Goal: Transaction & Acquisition: Book appointment/travel/reservation

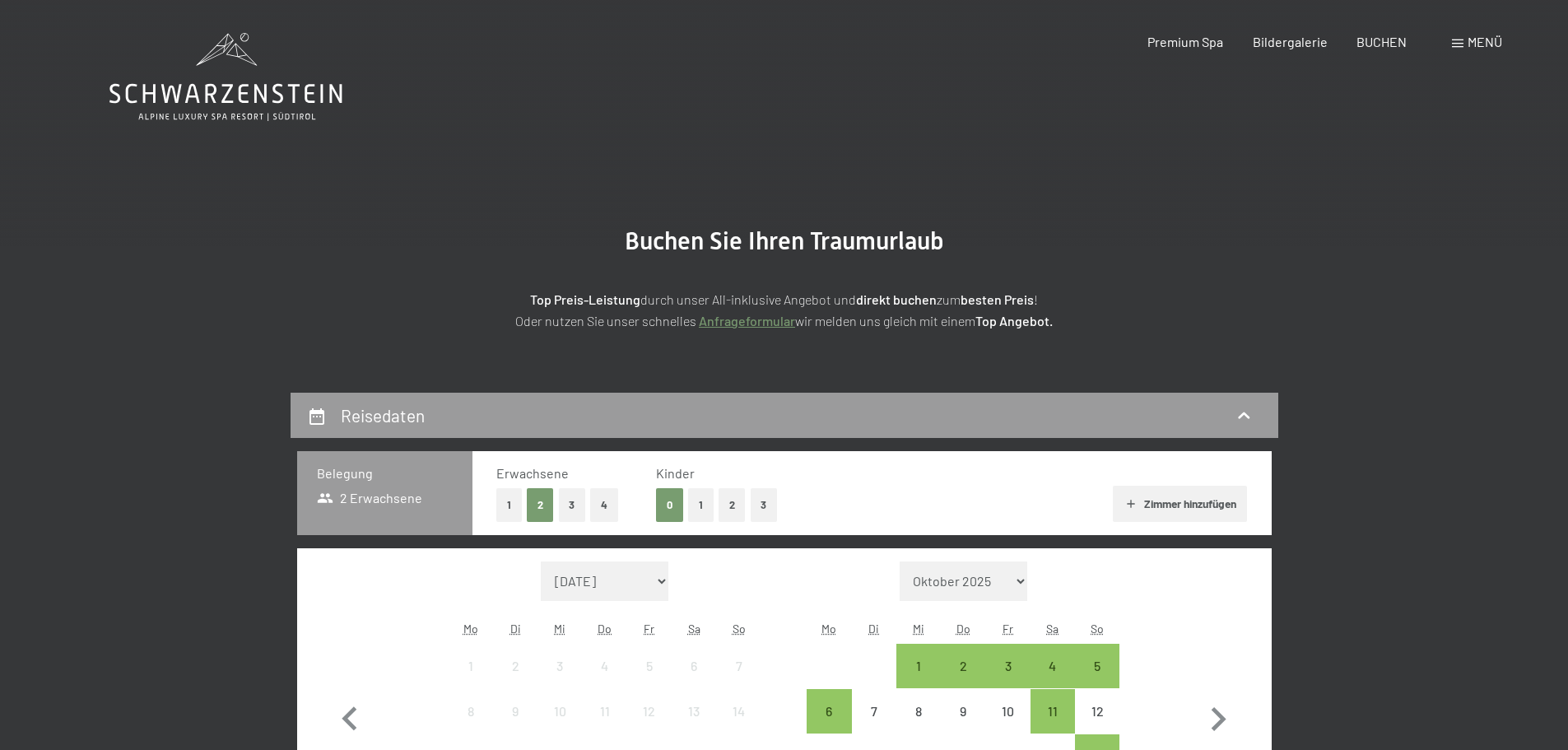
click at [1476, 42] on span "Menü" at bounding box center [1484, 41] width 34 height 16
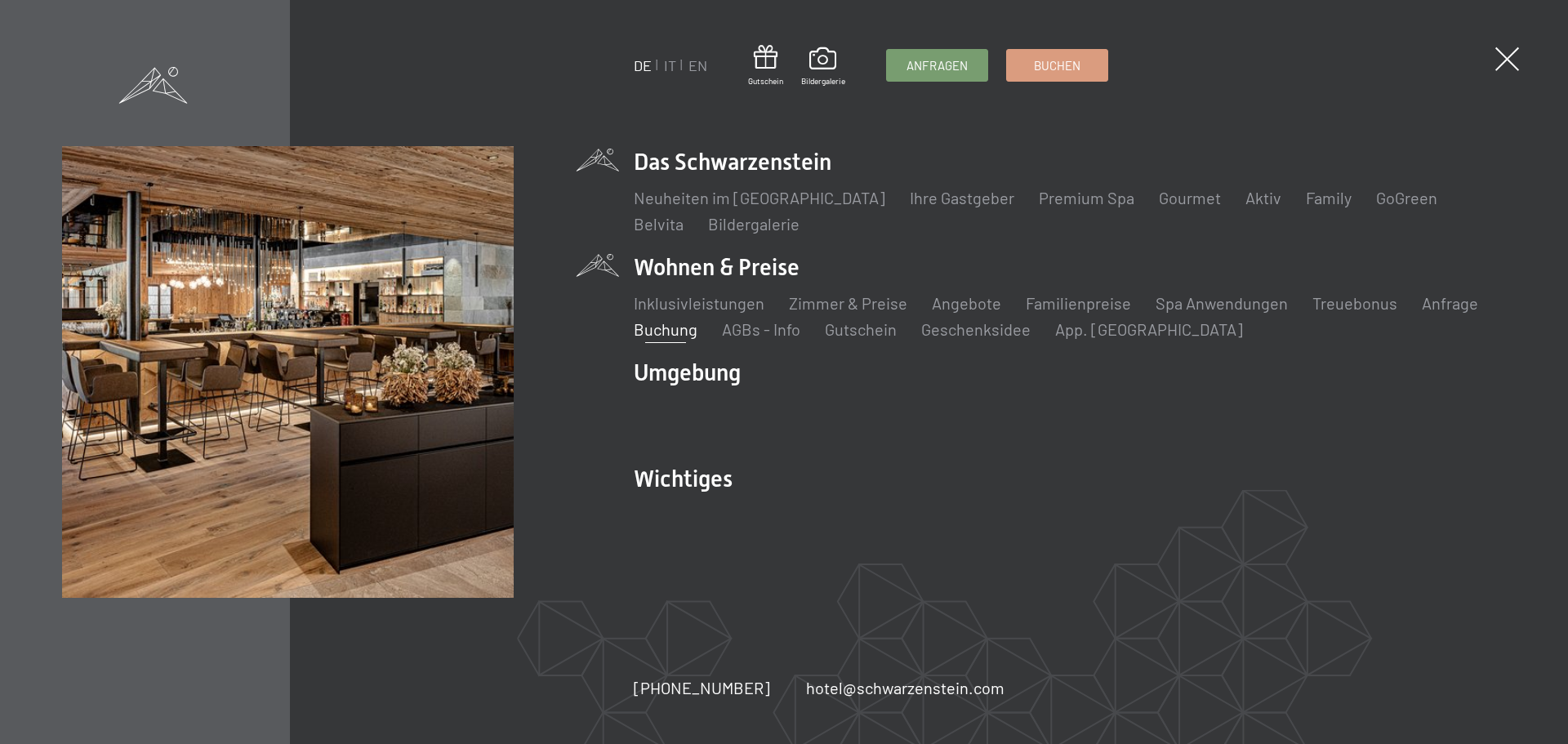
click at [656, 169] on li "Das Schwarzenstein Neuheiten im Schwarzenstein Ihre Gastgeber Premium Spa Gourm…" at bounding box center [1069, 191] width 872 height 89
click at [660, 162] on li "Das Schwarzenstein Neuheiten im Schwarzenstein Ihre Gastgeber Premium Spa Gourm…" at bounding box center [1069, 191] width 872 height 89
click at [653, 196] on link "Neuheiten im [GEOGRAPHIC_DATA]" at bounding box center [759, 197] width 251 height 19
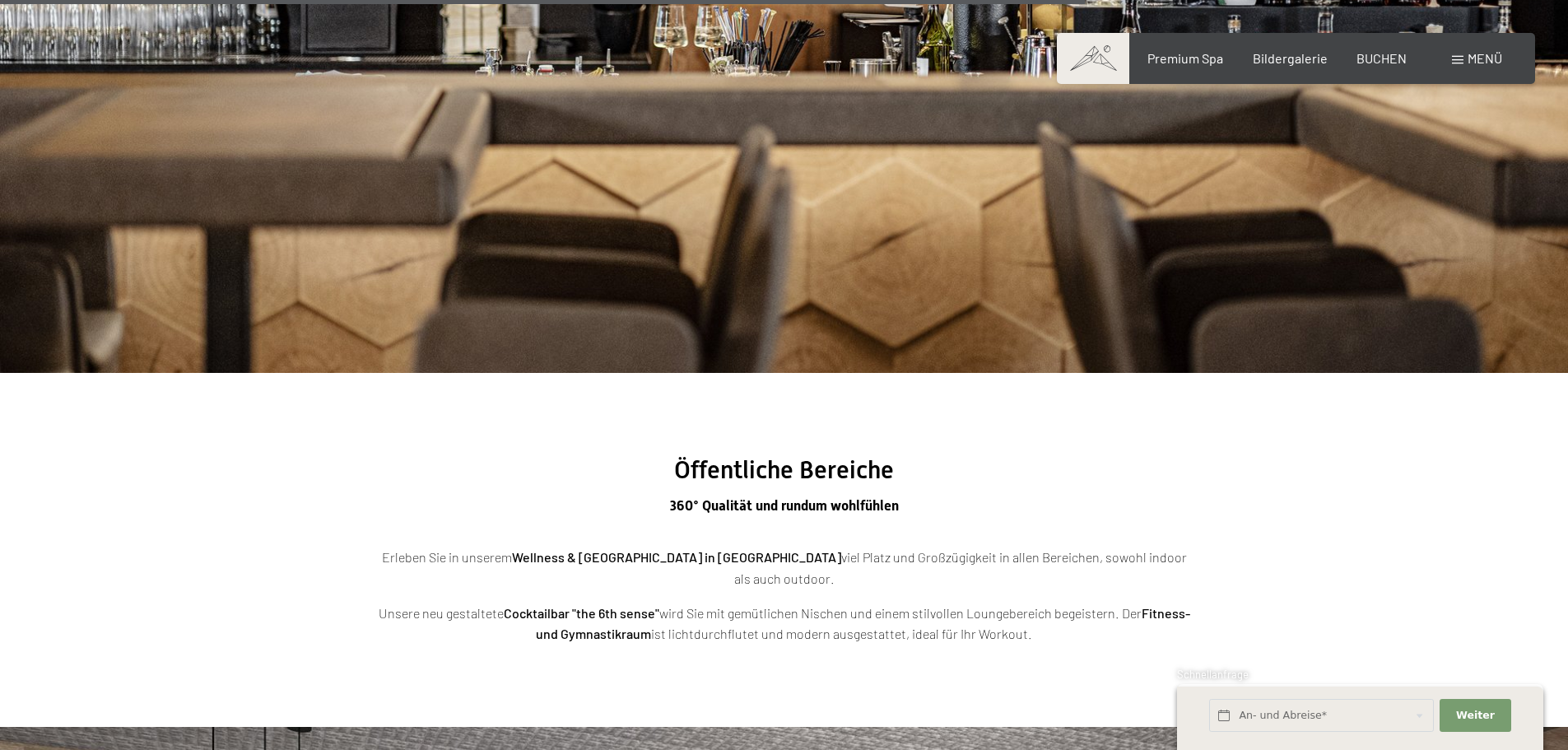
scroll to position [5188, 0]
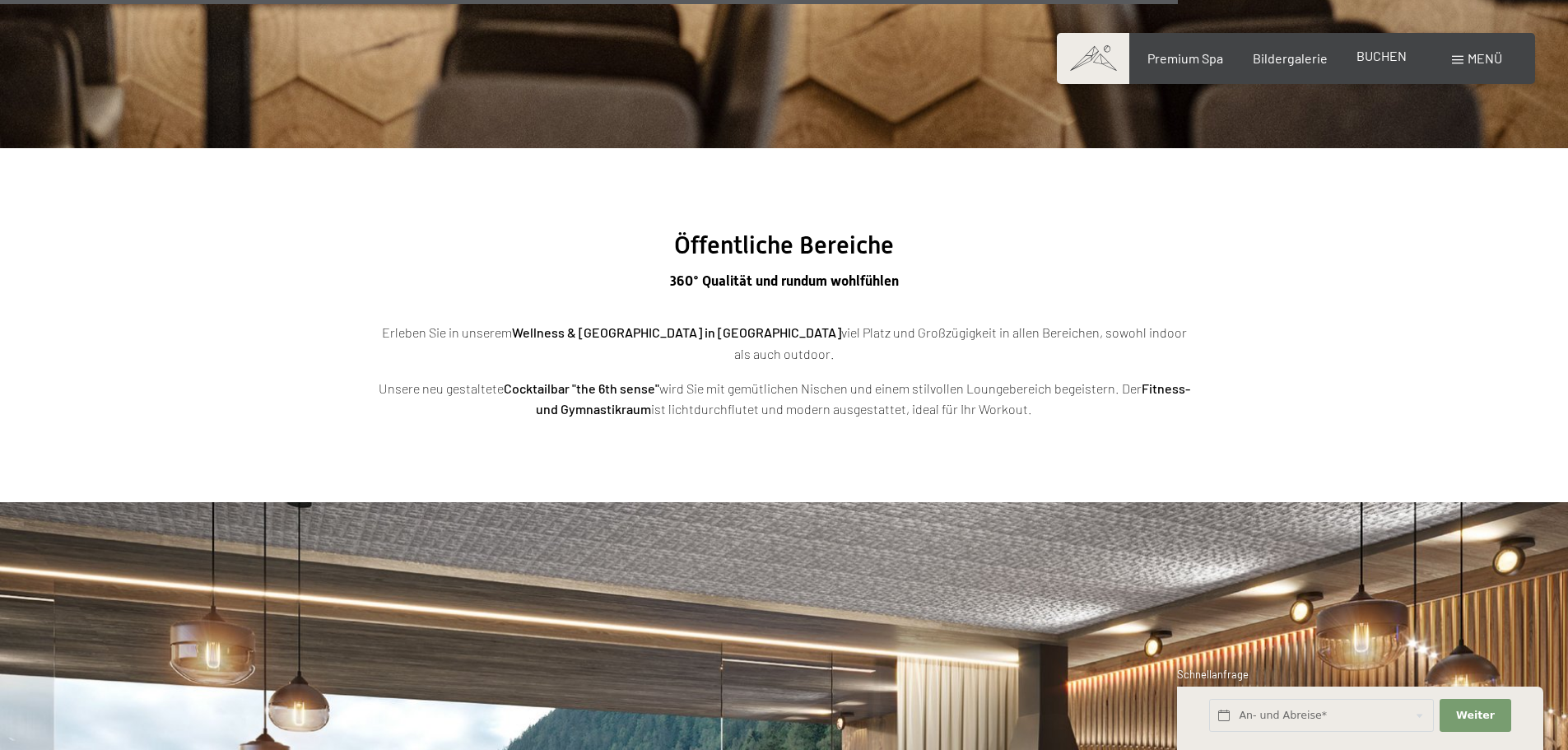
click at [1383, 55] on span "BUCHEN" at bounding box center [1382, 55] width 50 height 16
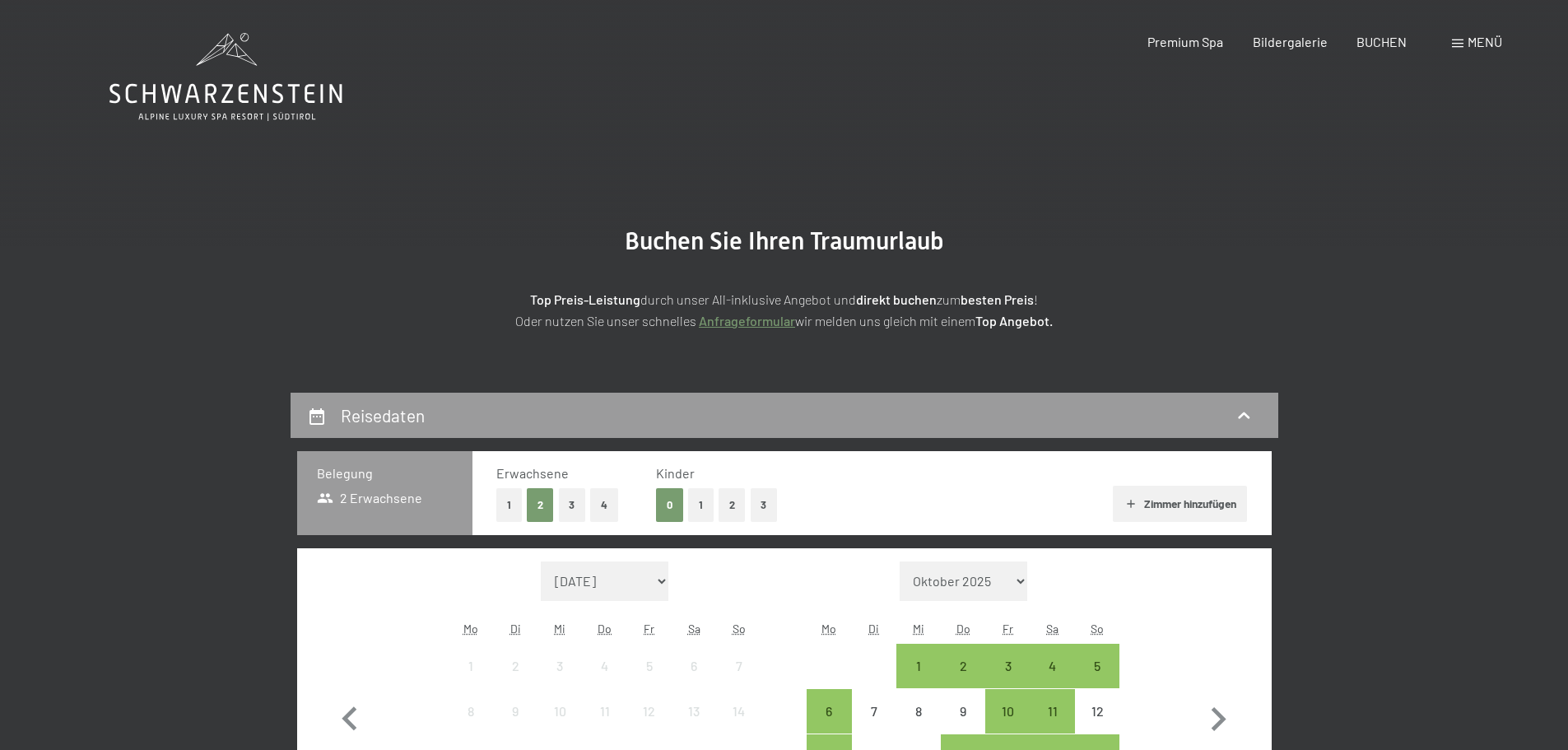
click at [1486, 48] on span "Menü" at bounding box center [1484, 41] width 34 height 16
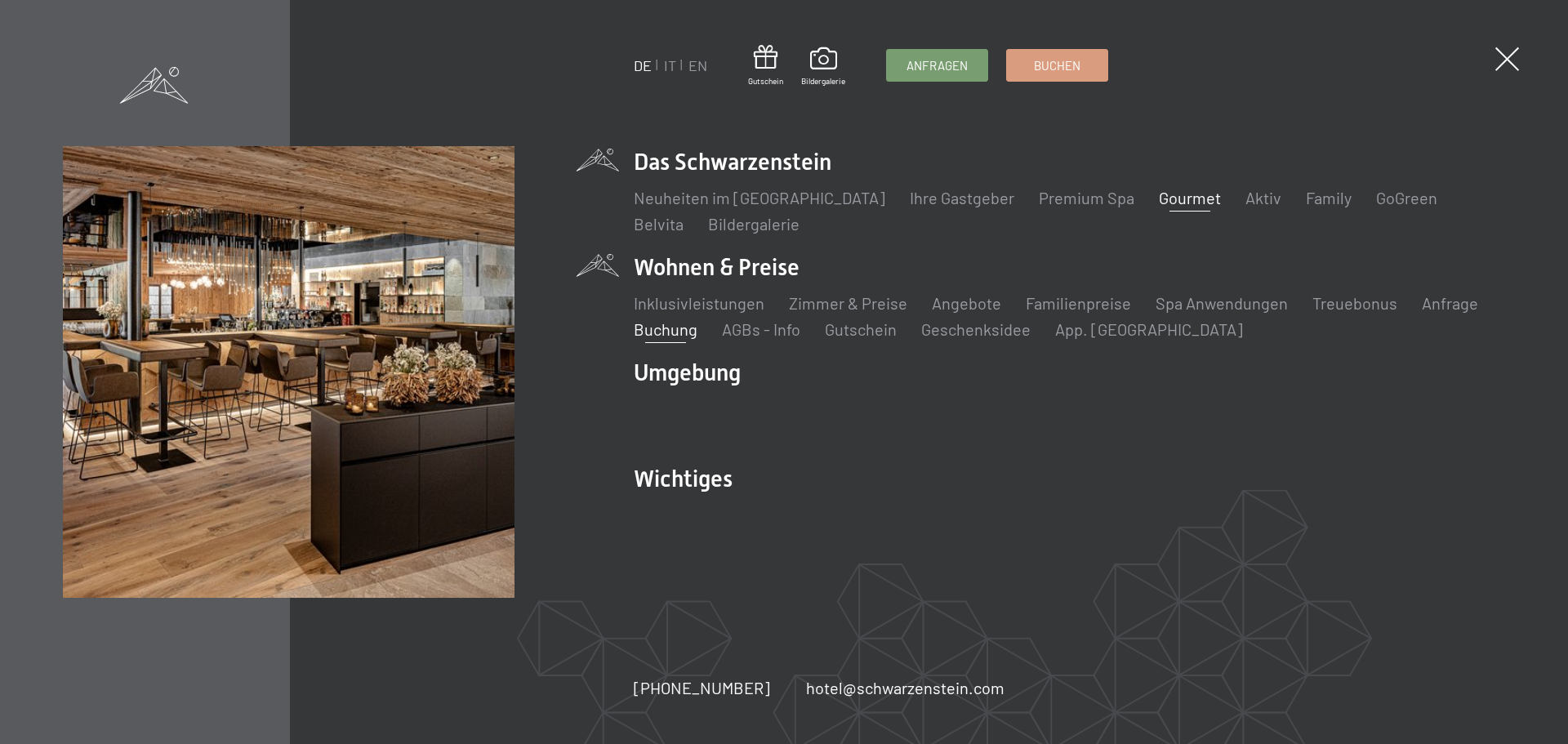
click at [1161, 197] on link "Gourmet" at bounding box center [1190, 197] width 62 height 19
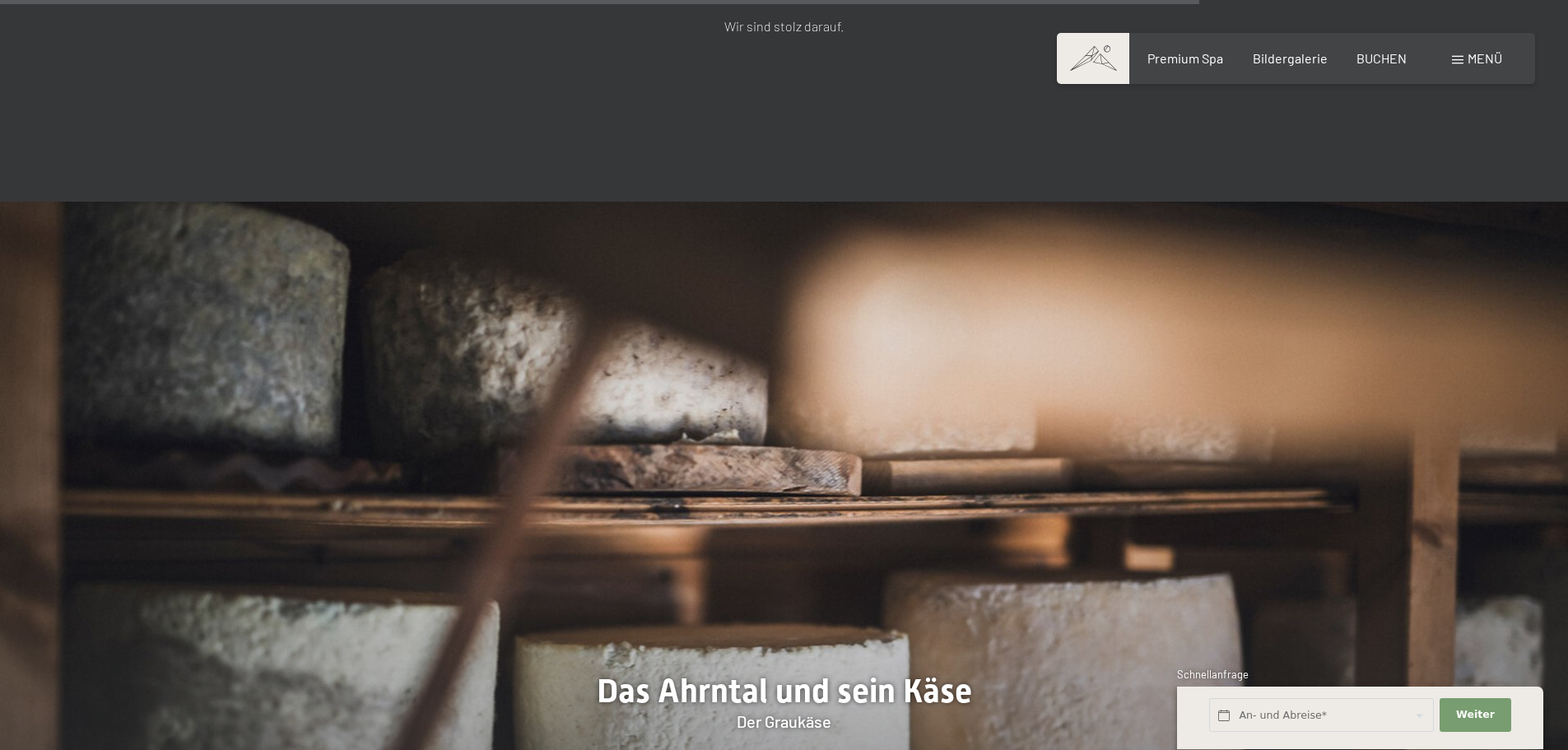
scroll to position [4601, 0]
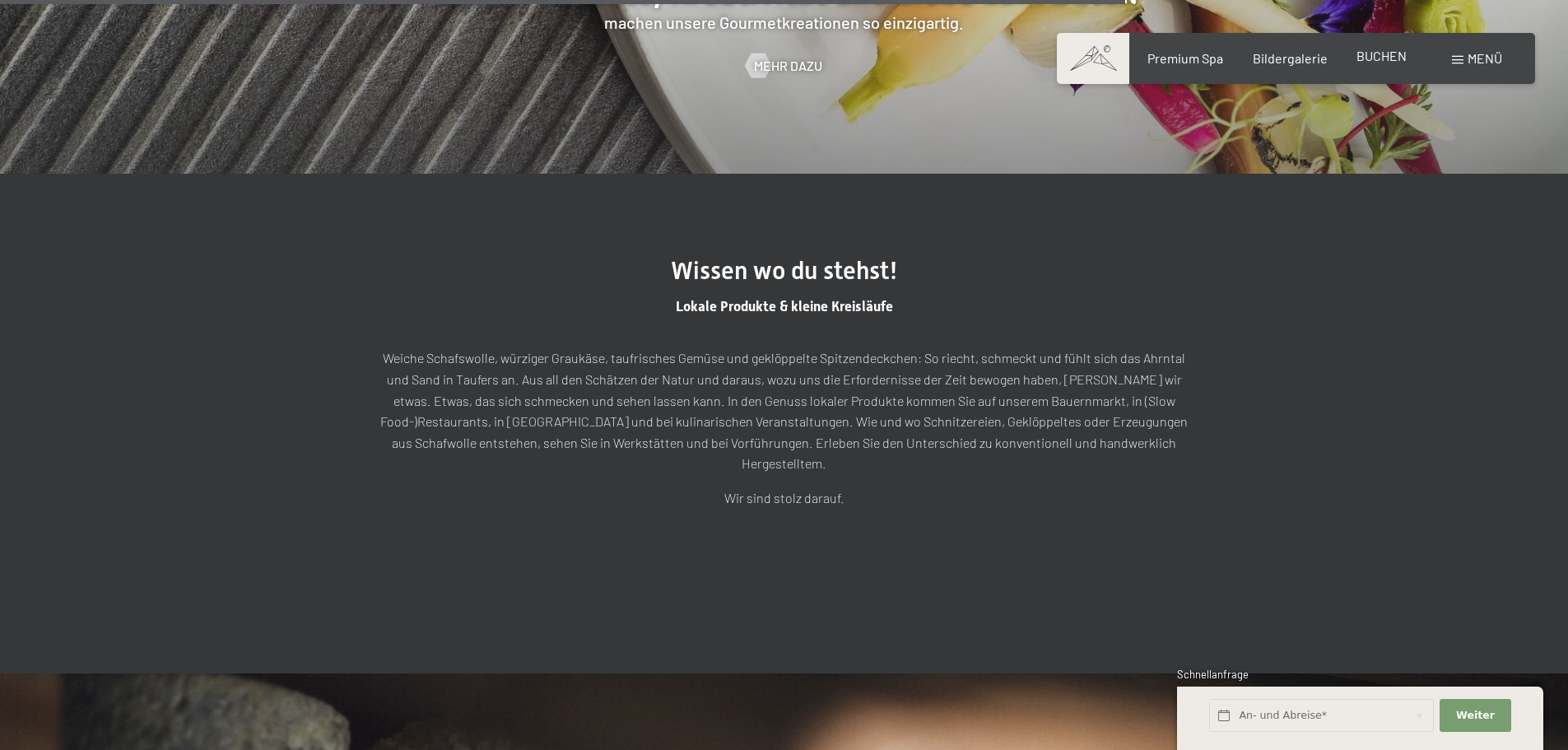
click at [1398, 56] on span "BUCHEN" at bounding box center [1382, 55] width 50 height 16
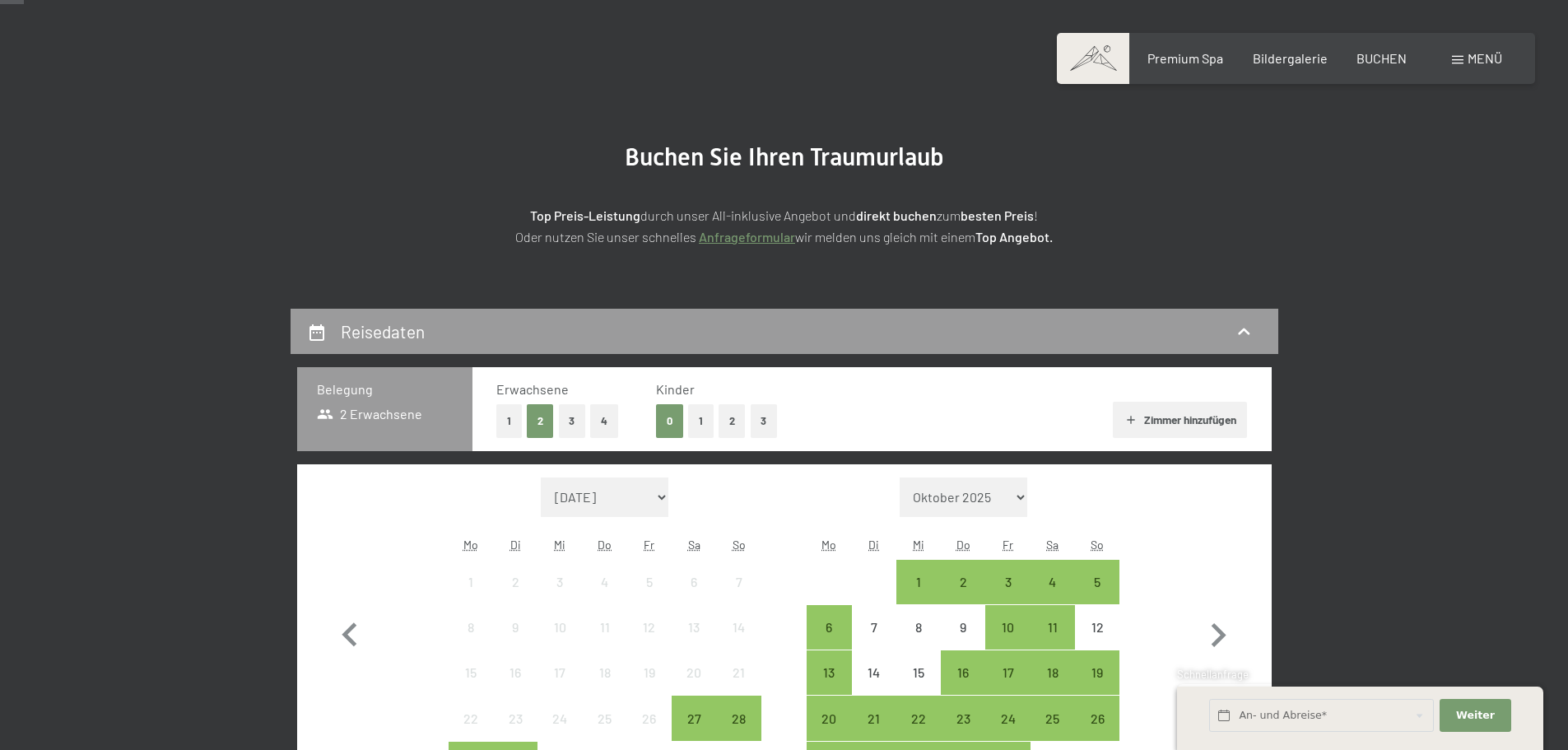
scroll to position [164, 0]
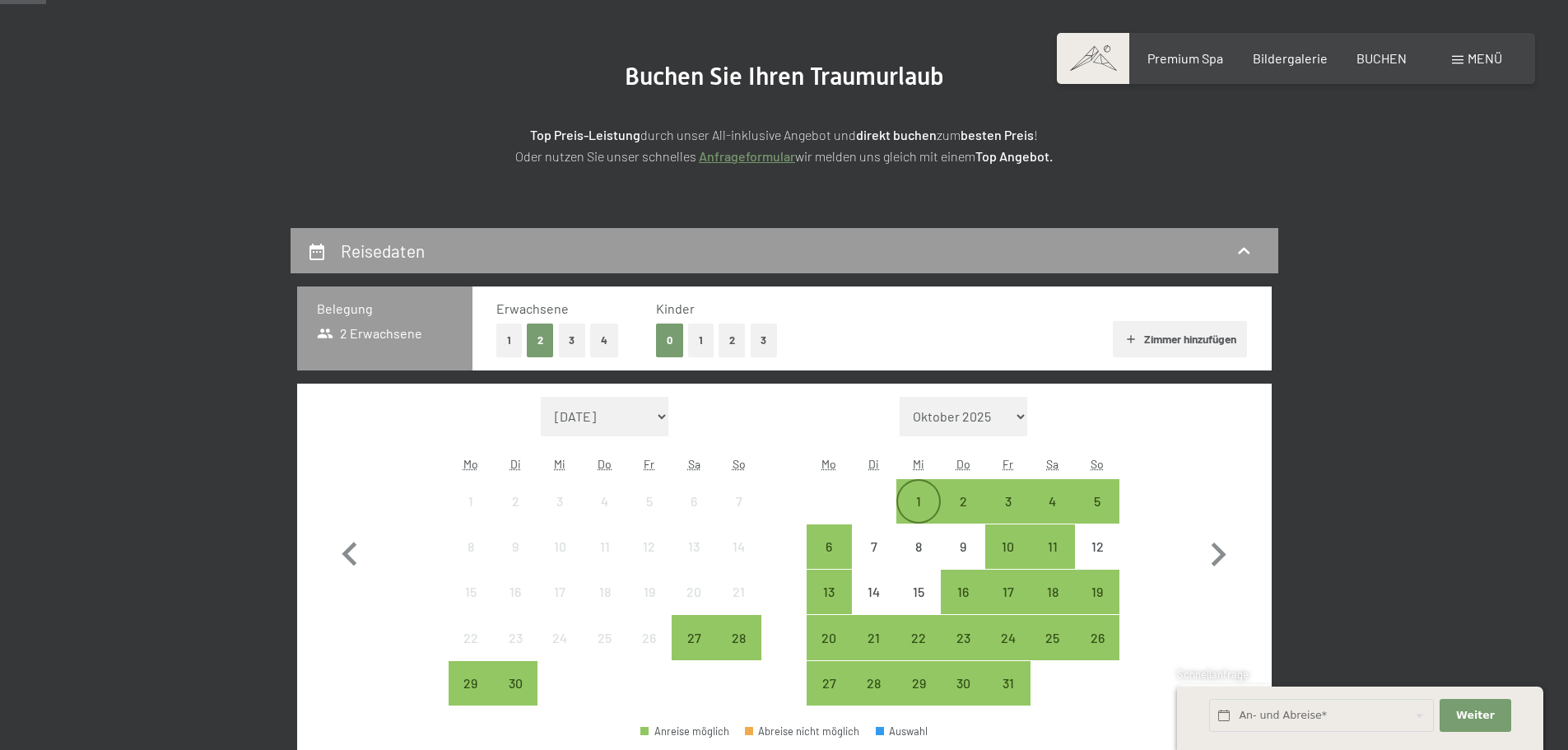
click at [907, 495] on div "1" at bounding box center [919, 515] width 41 height 41
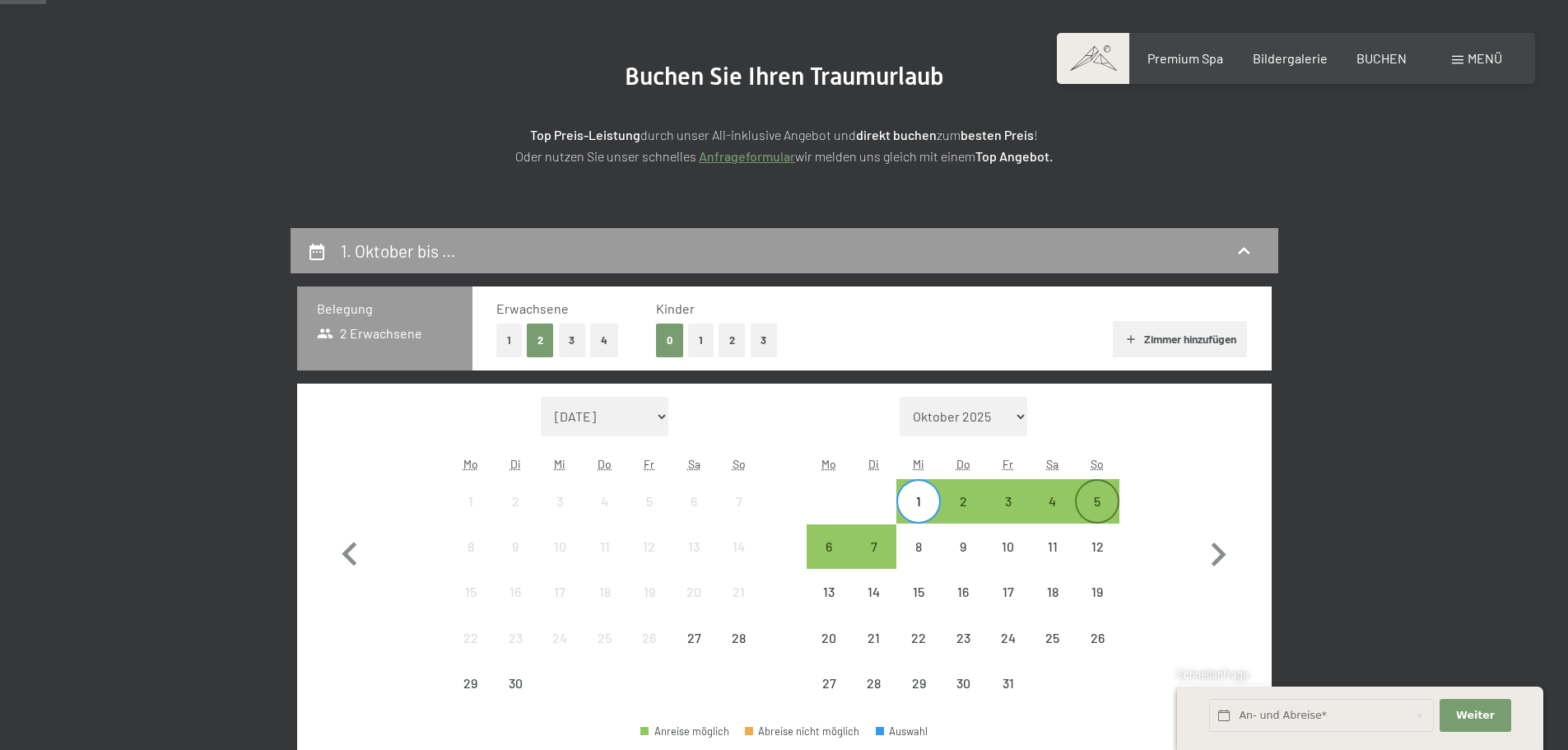
click at [1091, 495] on div "5" at bounding box center [1097, 515] width 41 height 41
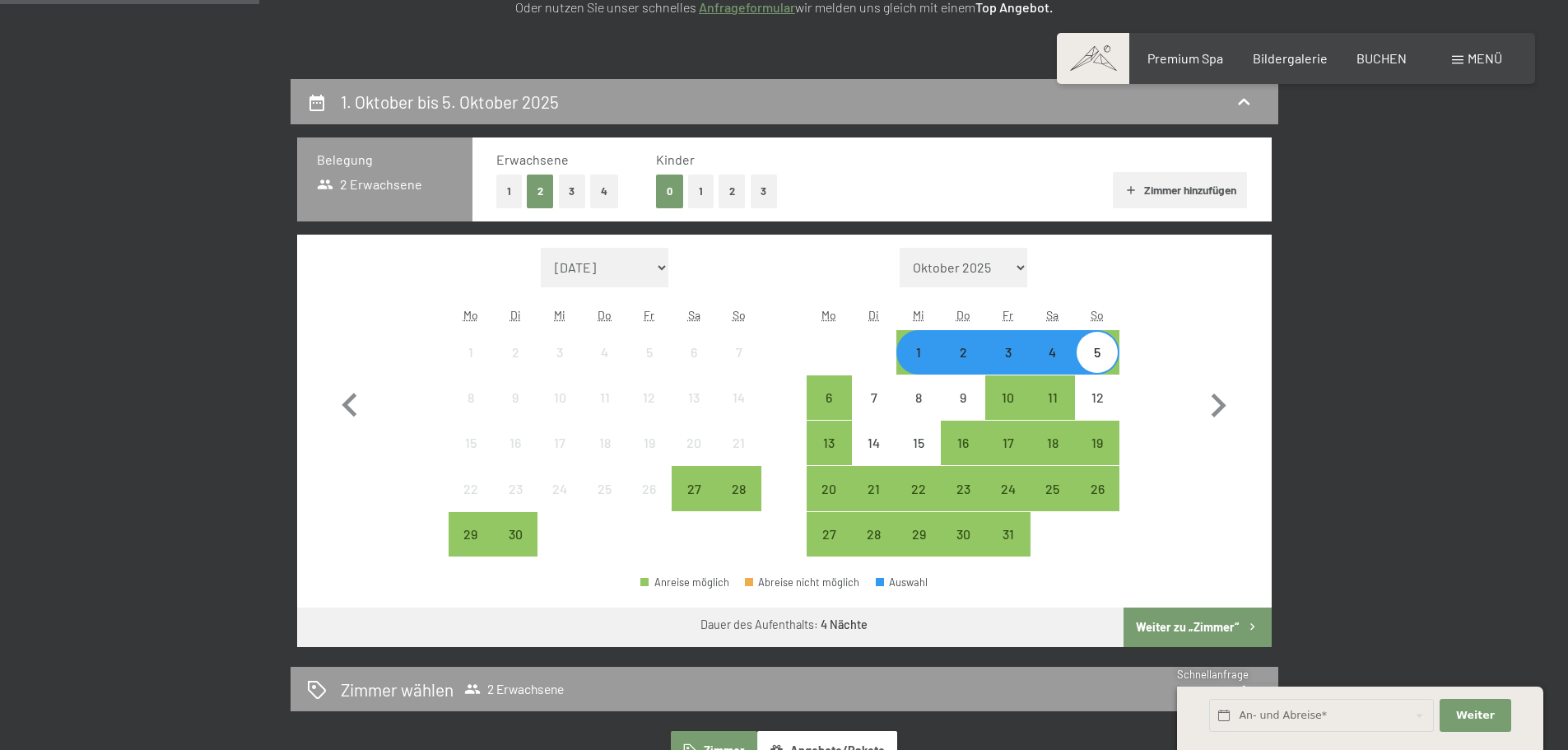
scroll to position [330, 0]
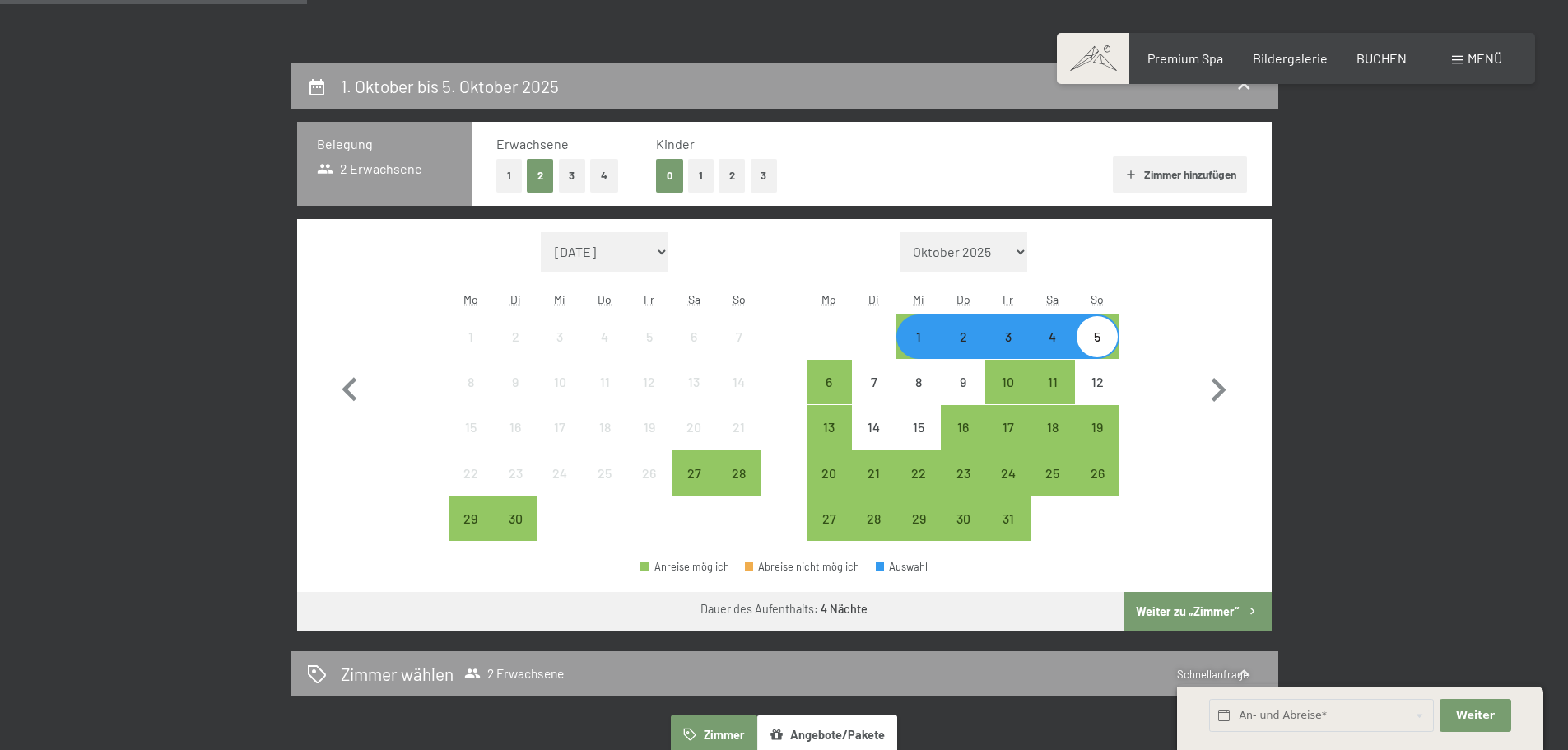
click at [1177, 613] on button "Weiter zu „Zimmer“" at bounding box center [1197, 612] width 148 height 40
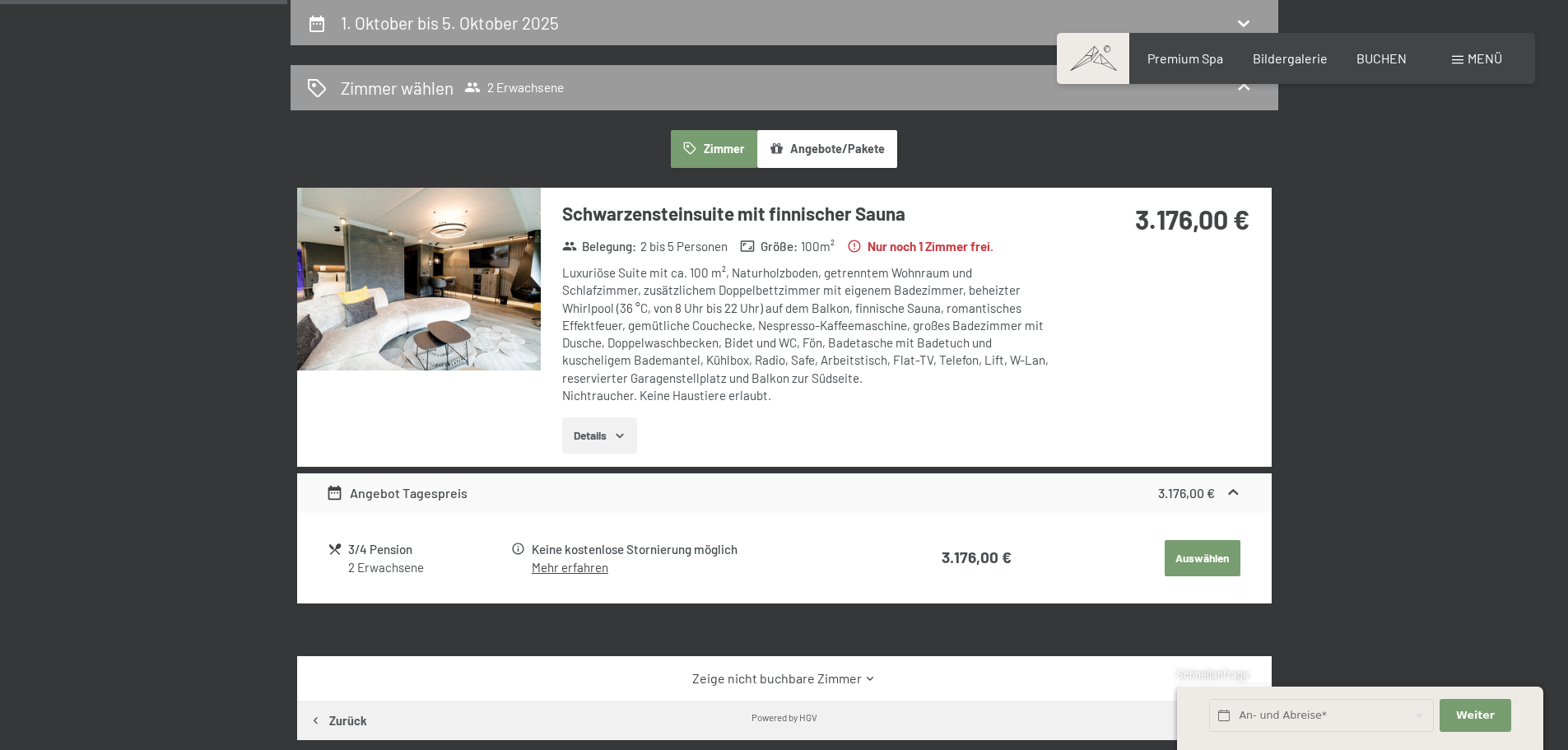
click at [499, 308] on img at bounding box center [418, 278] width 244 height 183
click at [0, 0] on button "button" at bounding box center [0, 0] width 0 height 0
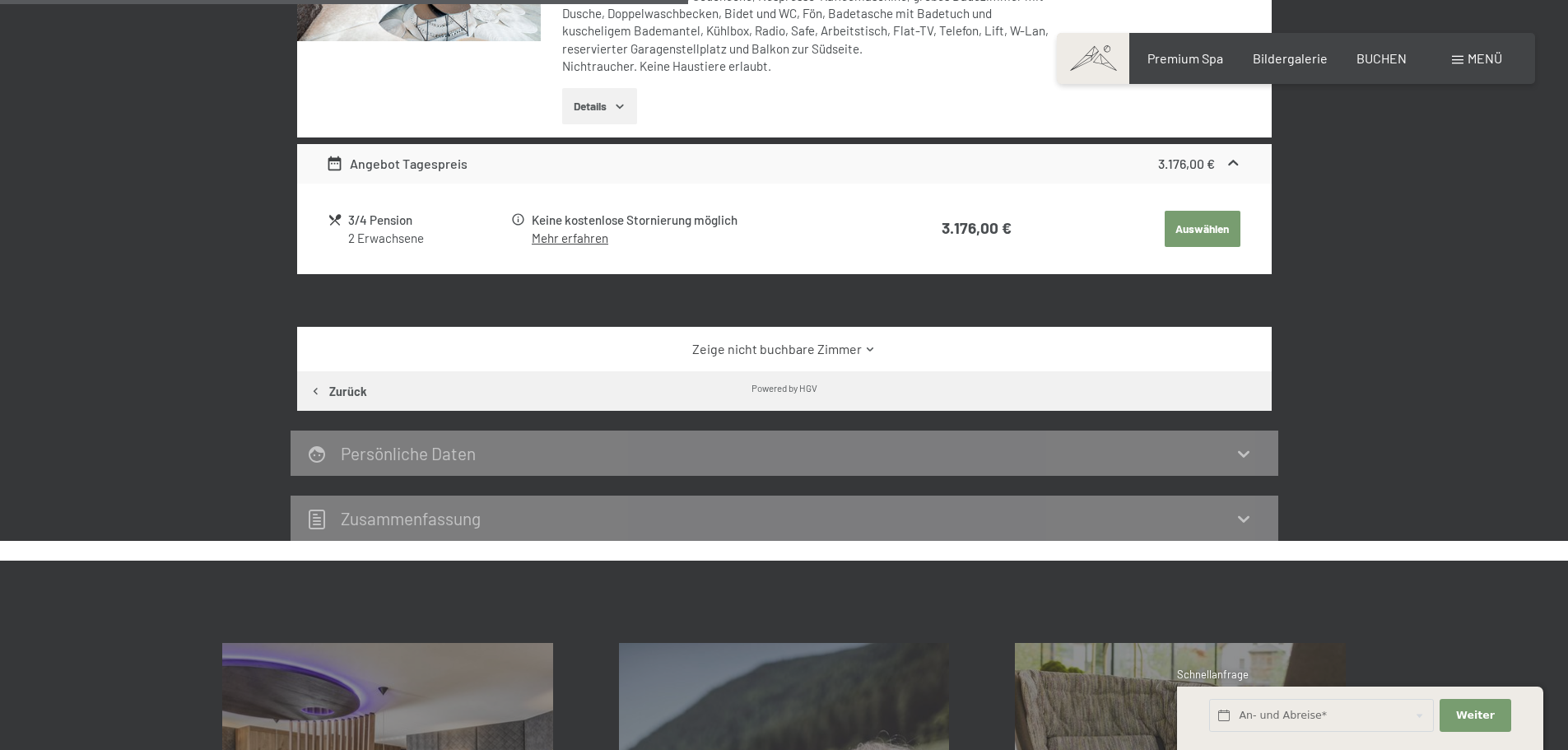
scroll to position [310, 0]
